Goal: Complete application form

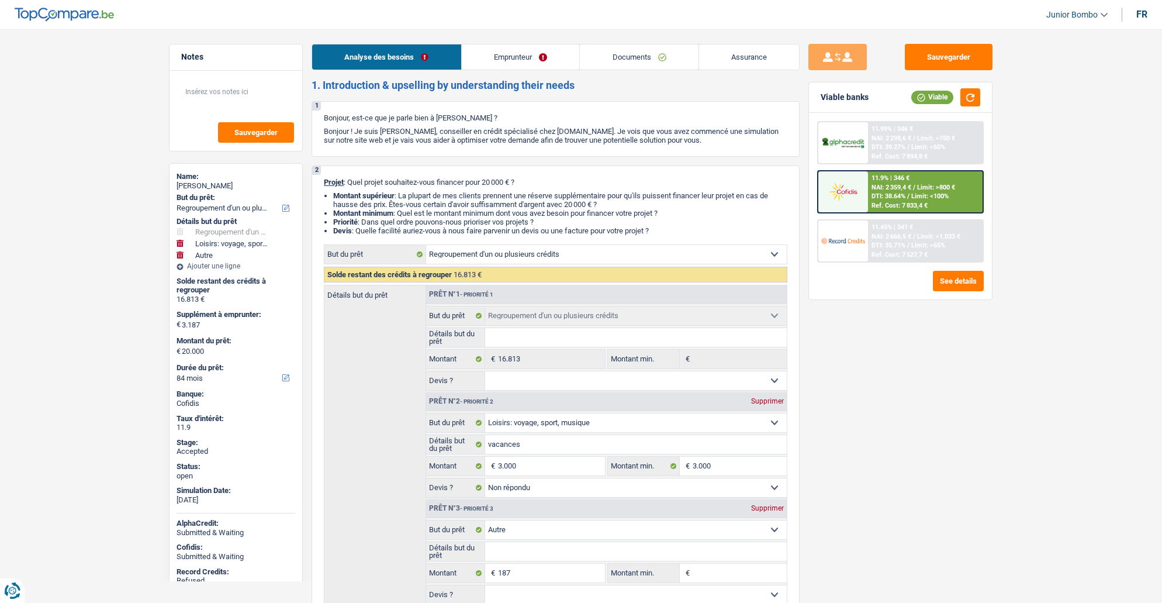
select select "refinancing"
select select "hobbies"
select select "other"
select select "84"
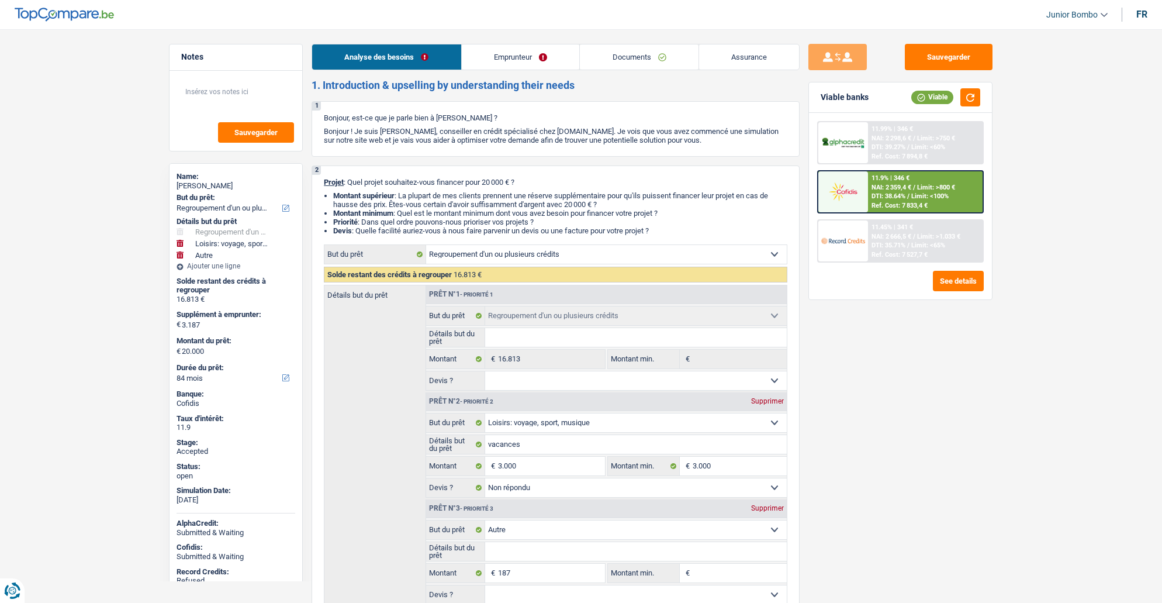
select select "refinancing"
select select "hobbies"
select select "not_answered"
select select "other"
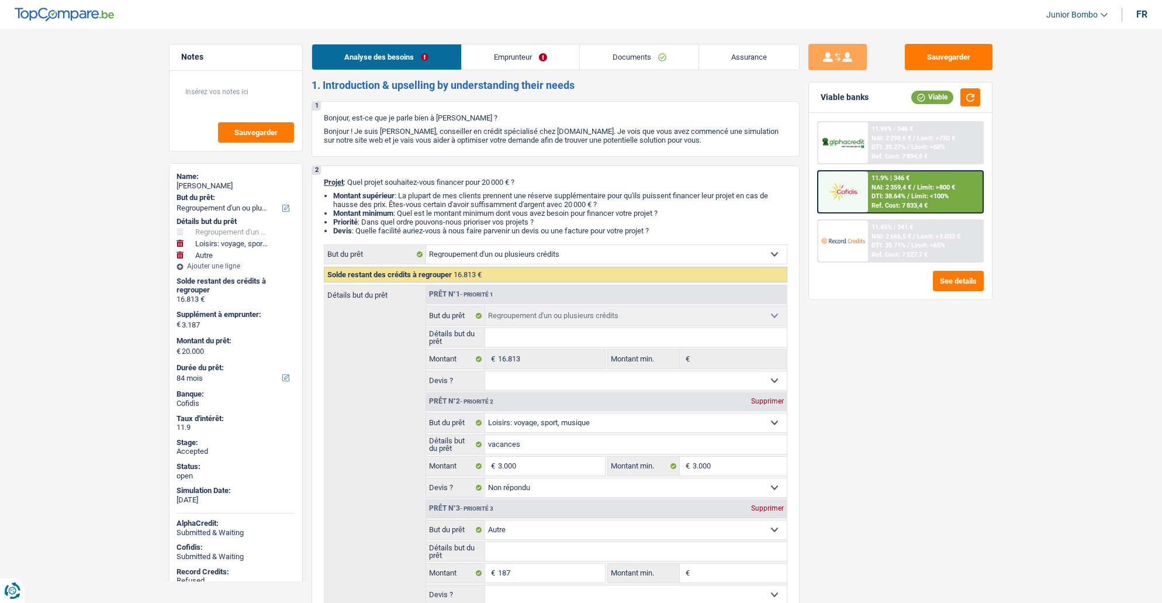
select select "84"
select select "privateEmployee"
select select "netSalary"
select select "mealVouchers"
select select "rents"
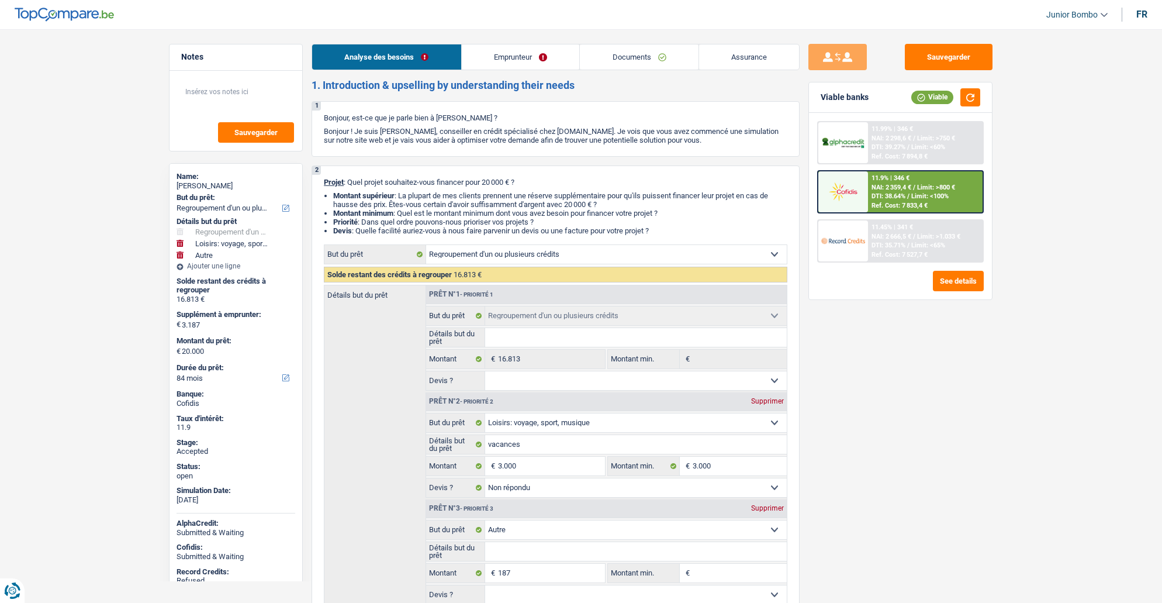
select select "carLoan"
select select "60"
select select "personalLoan"
select select "miscellaneousCosts"
select select "24"
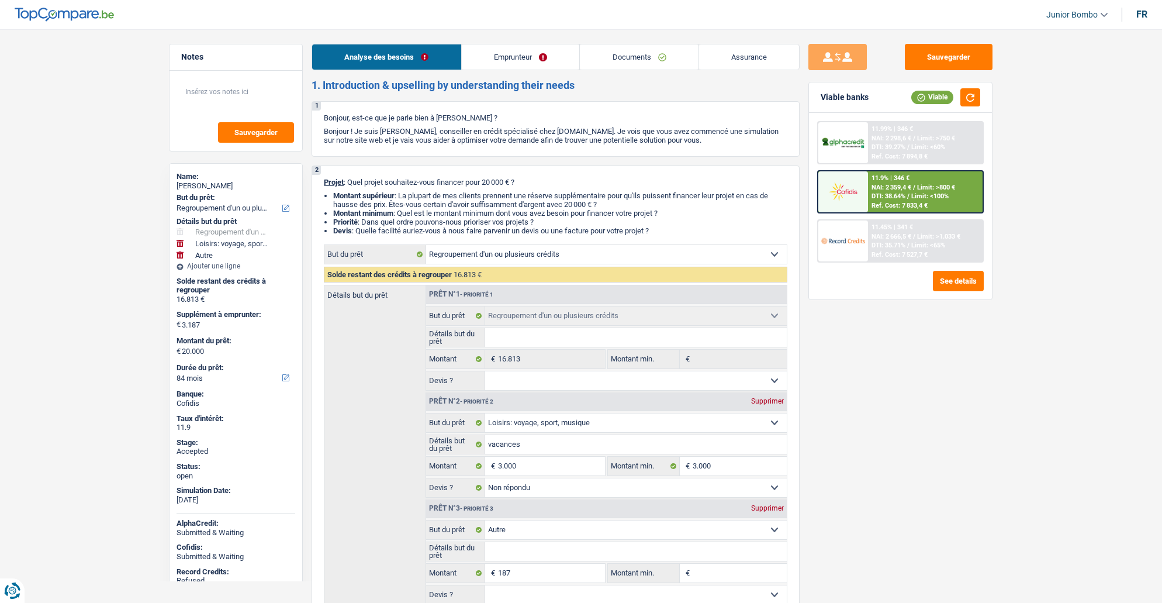
select select "personalLoan"
select select "loanRepayment"
select select "96"
select select "refinancing"
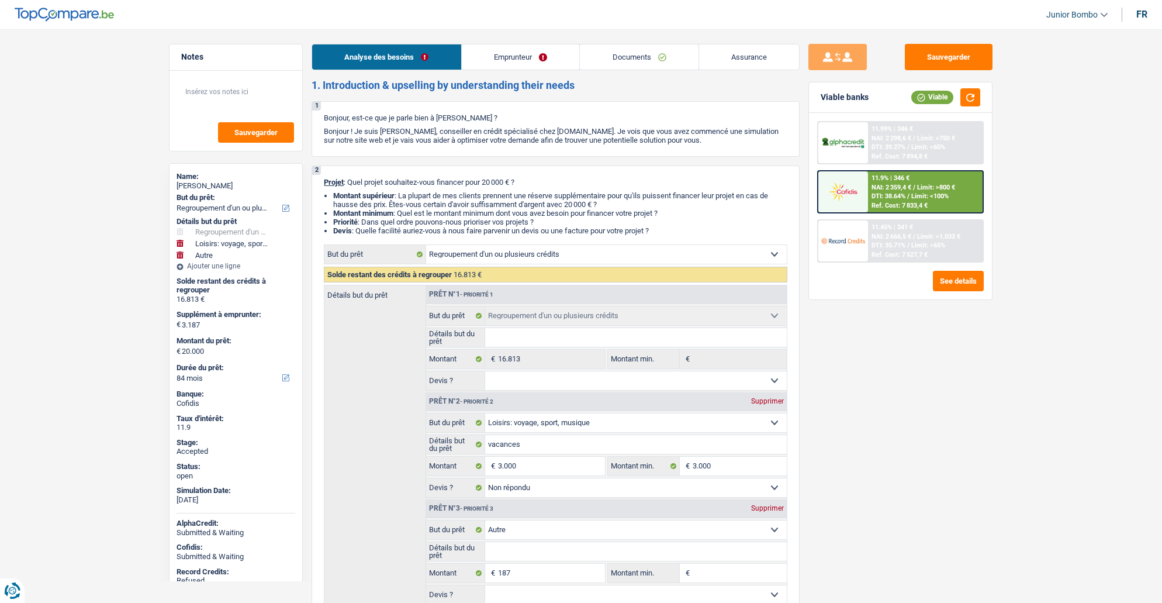
select select "hobbies"
select select "not_answered"
select select "other"
select select "84"
